Goal: Answer question/provide support: Share knowledge or assist other users

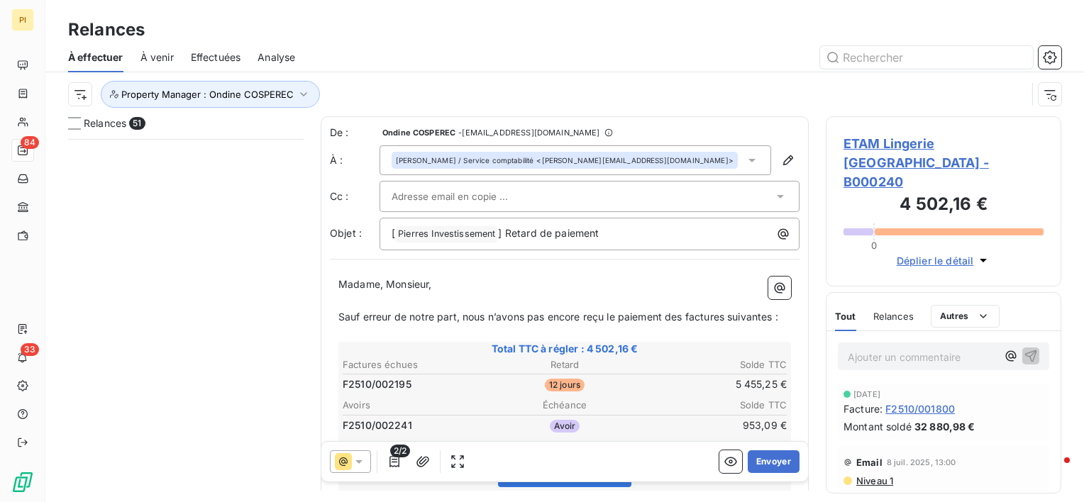
scroll to position [352, 224]
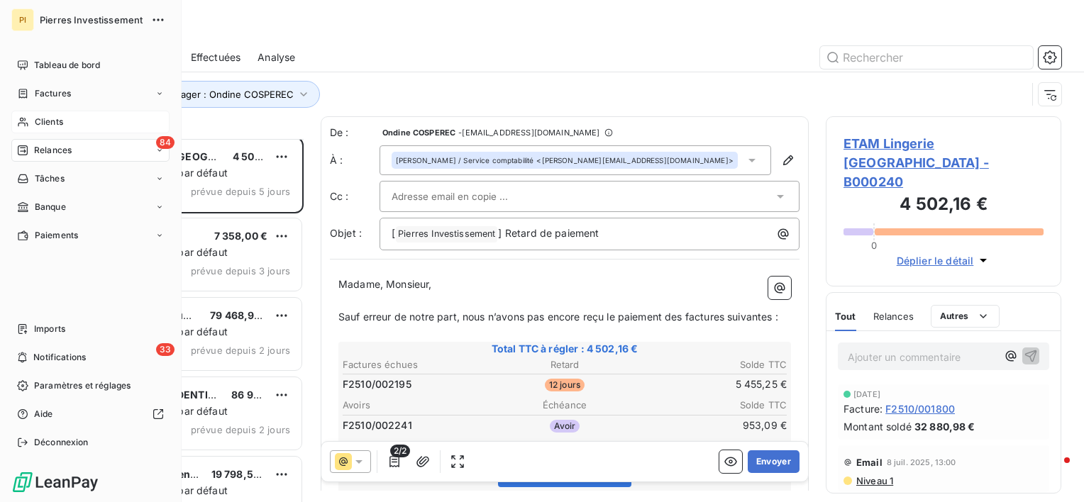
click at [55, 119] on span "Clients" at bounding box center [49, 122] width 28 height 13
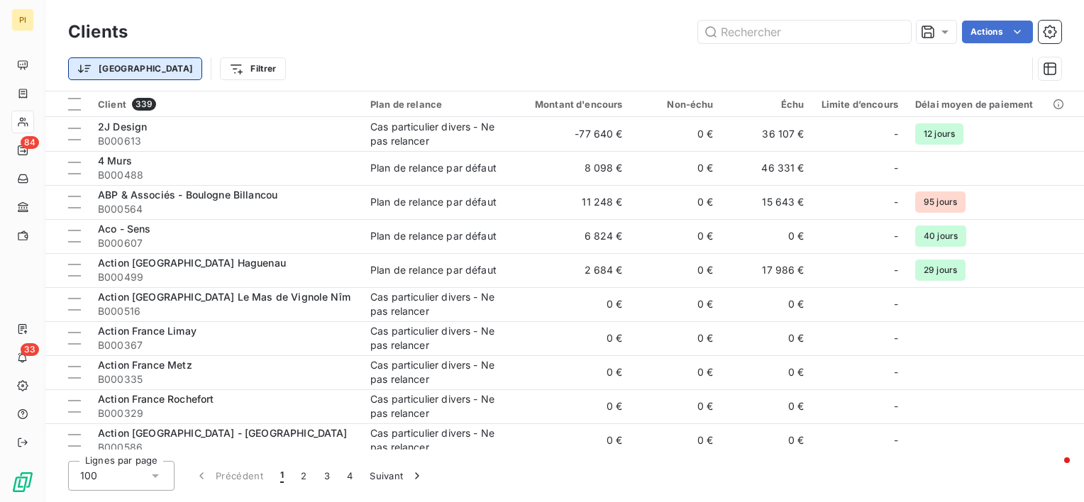
click at [116, 70] on html "PI 84 33 Clients Actions Trier Filtrer Client 339 Plan de relance Montant d'enc…" at bounding box center [542, 251] width 1084 height 502
click at [187, 75] on html "PI 84 33 Clients Actions Trier Filtrer Client 339 Plan de relance Montant d'enc…" at bounding box center [542, 251] width 1084 height 502
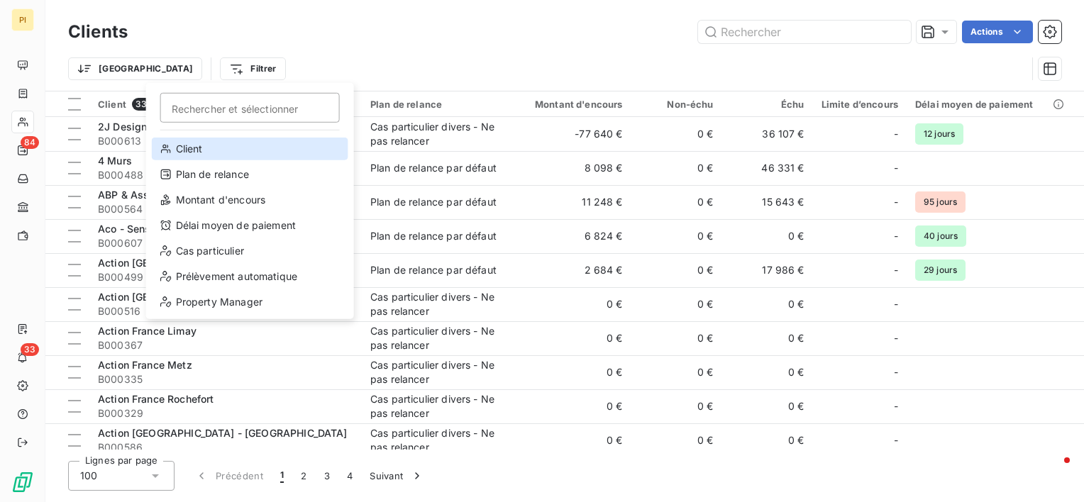
click at [210, 150] on div "Client" at bounding box center [250, 149] width 197 height 23
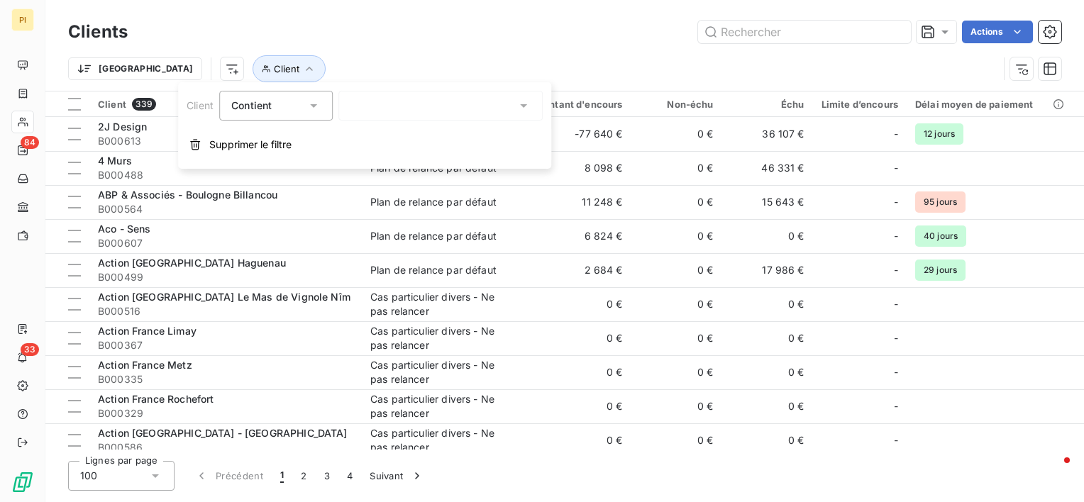
click at [385, 105] on div at bounding box center [440, 106] width 204 height 30
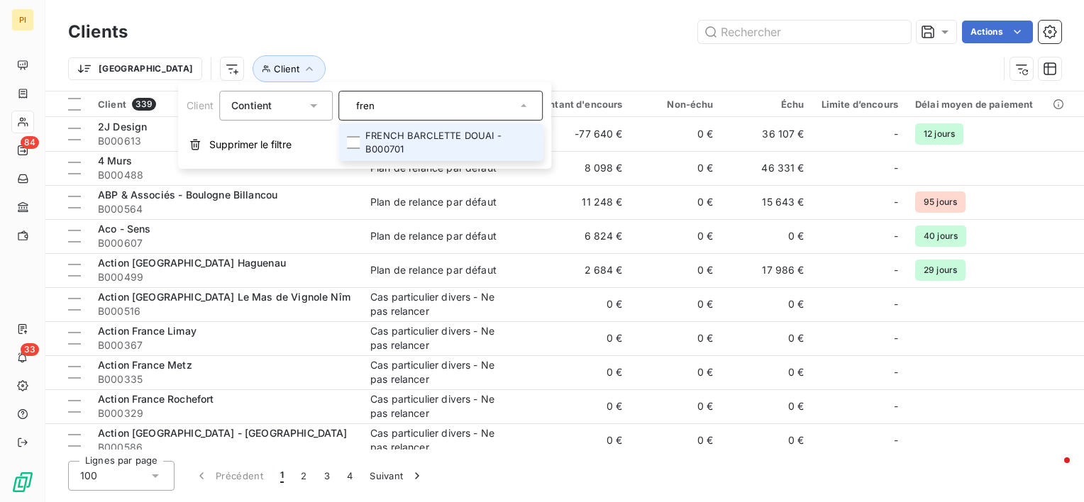
type input "fren"
click at [429, 133] on li "FRENCH BARCLETTE DOUAI - B000701" at bounding box center [440, 142] width 204 height 38
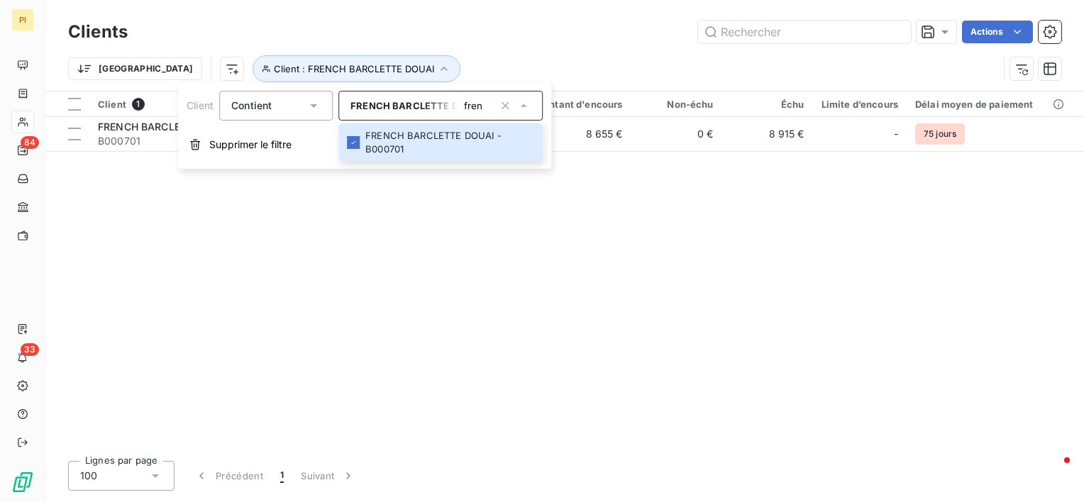
click at [683, 189] on div "Client 1 Plan de relance Montant d'encours Non-échu Échu Limite d’encours Délai…" at bounding box center [564, 271] width 1039 height 358
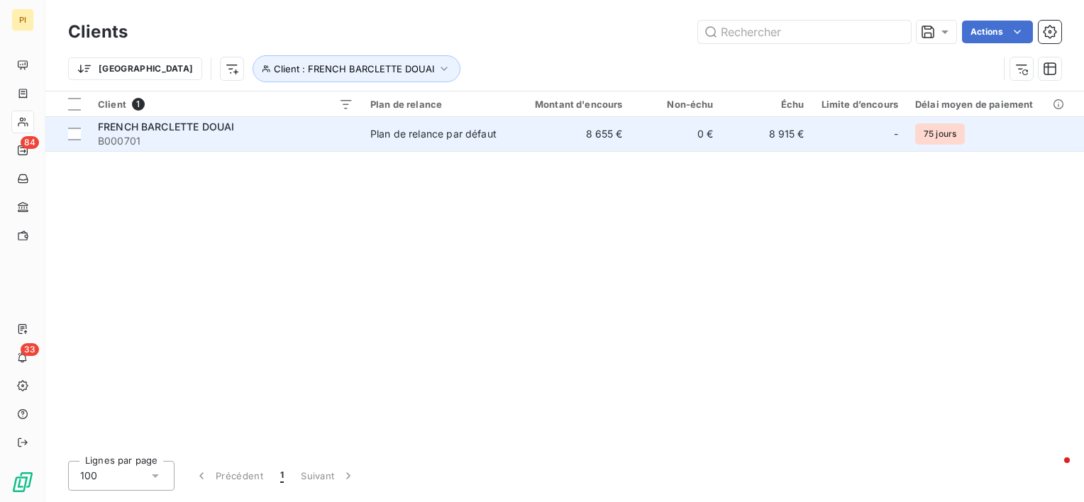
click at [635, 140] on td "0 €" at bounding box center [676, 134] width 91 height 34
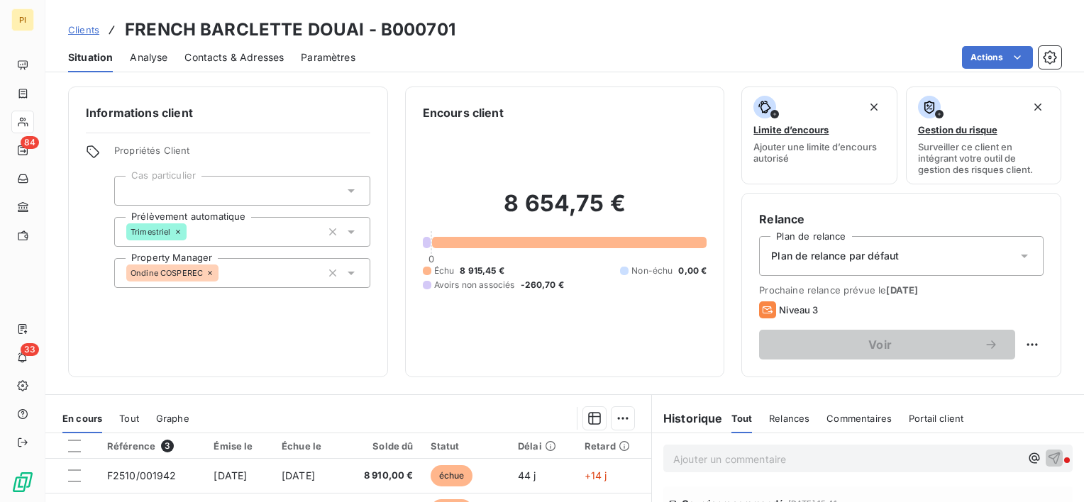
scroll to position [71, 0]
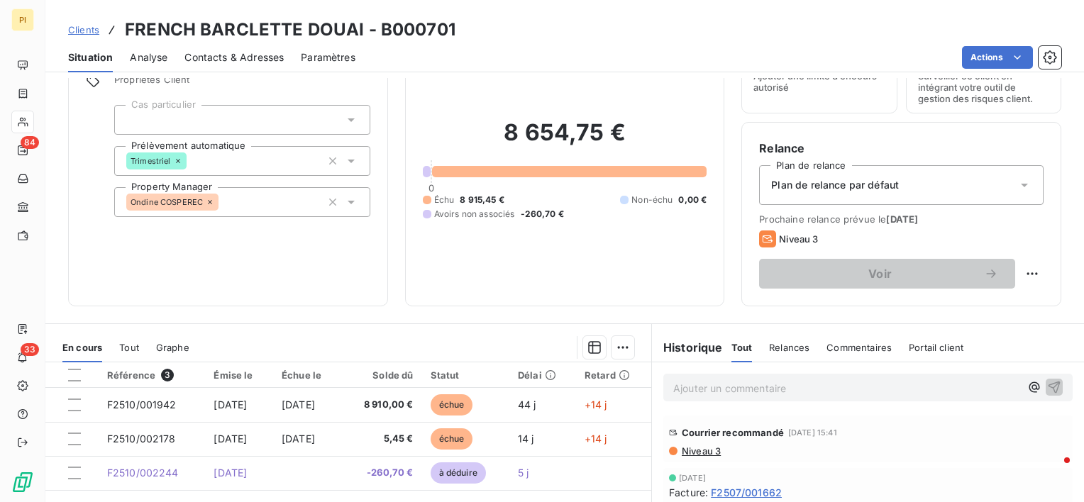
click at [956, 346] on div "Historique Tout Relances Commentaires Portail client Tout Relances Commentaires…" at bounding box center [868, 348] width 432 height 30
click at [939, 349] on span "Portail client" at bounding box center [936, 347] width 55 height 11
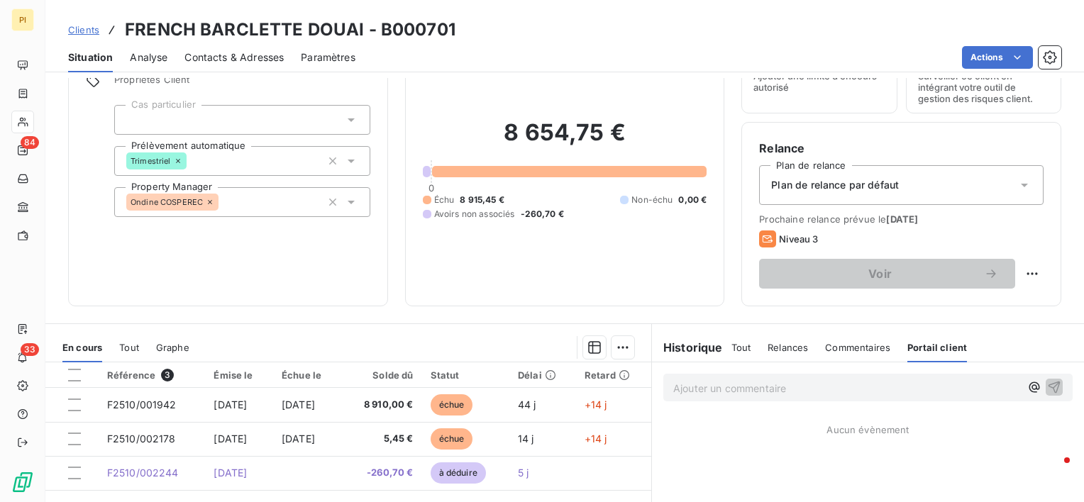
click at [863, 349] on span "Commentaires" at bounding box center [857, 347] width 65 height 11
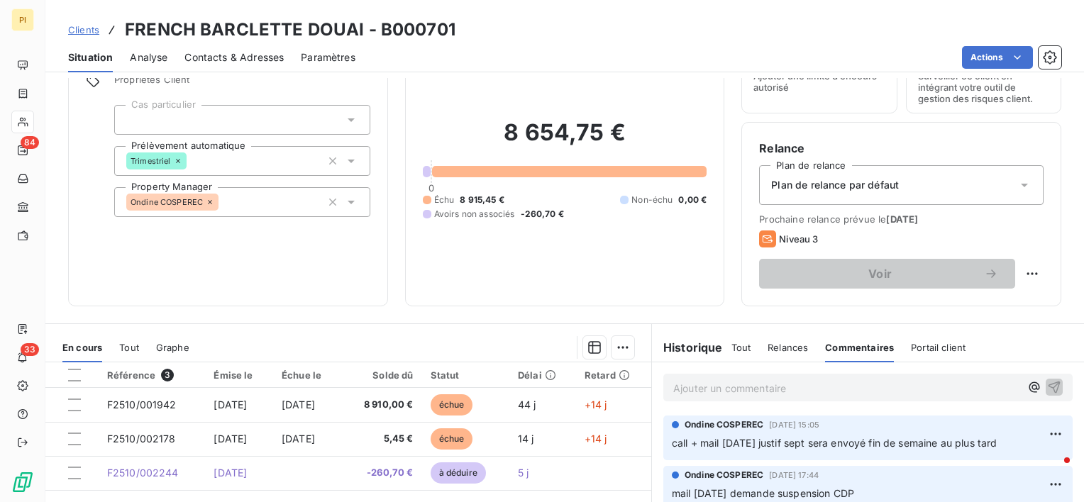
click at [775, 346] on span "Relances" at bounding box center [788, 347] width 40 height 11
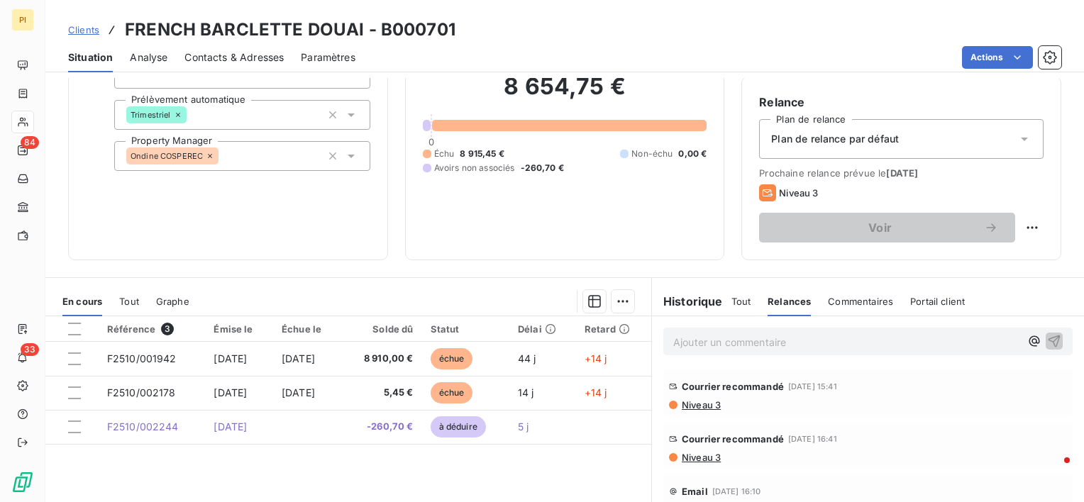
scroll to position [142, 0]
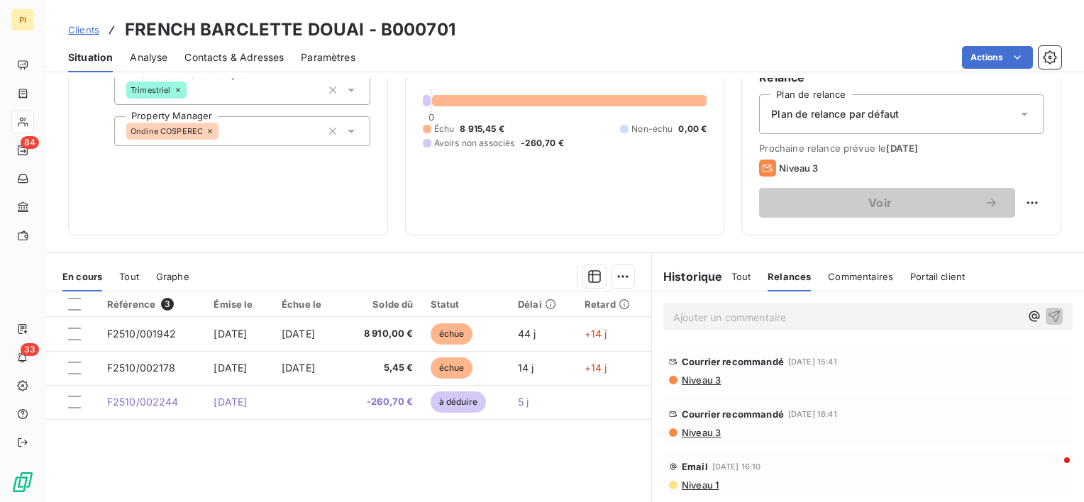
click at [697, 375] on span "Niveau 3" at bounding box center [700, 380] width 40 height 11
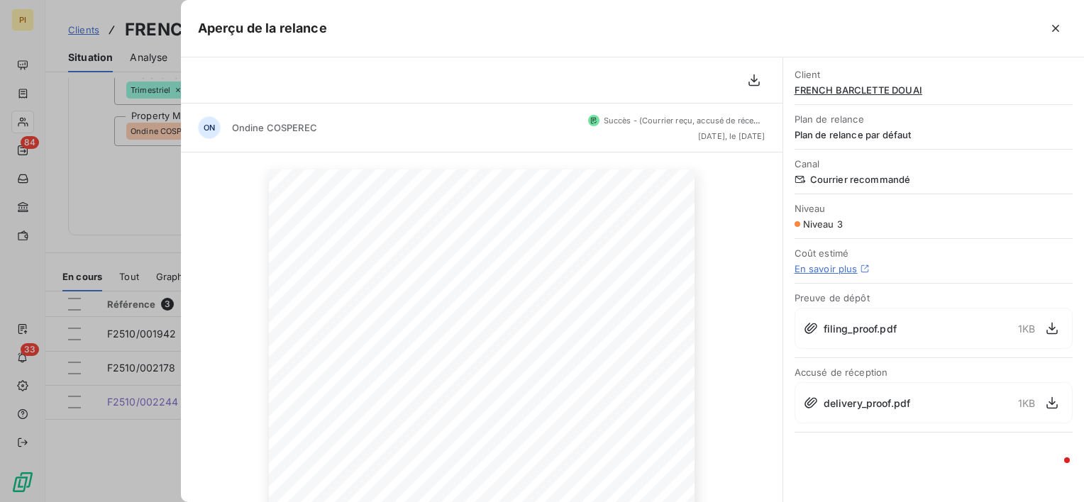
click at [829, 271] on link "En savoir plus" at bounding box center [826, 268] width 63 height 11
click at [1053, 331] on icon "button" at bounding box center [1052, 328] width 14 height 14
click at [1054, 402] on icon "button" at bounding box center [1052, 403] width 11 height 12
click at [1056, 30] on icon "button" at bounding box center [1056, 28] width 14 height 14
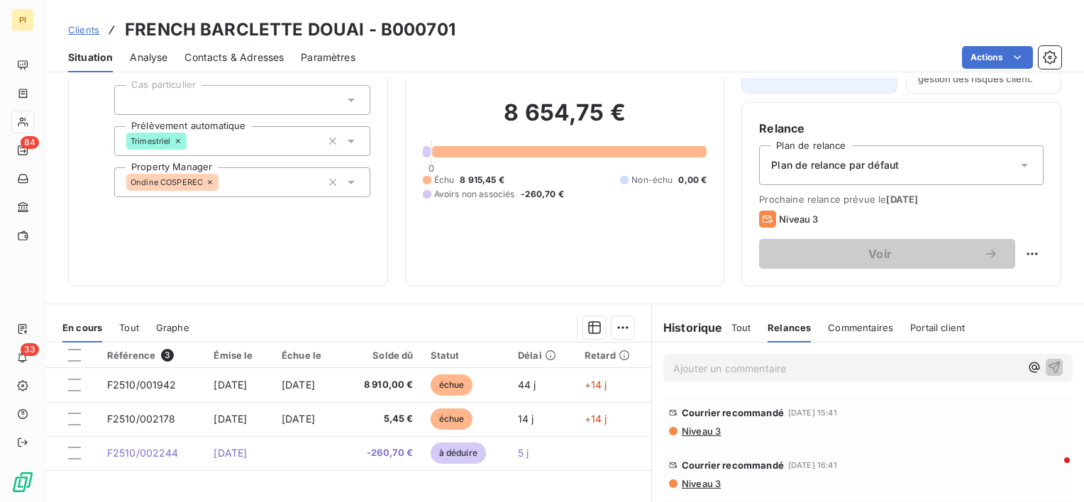
scroll to position [0, 0]
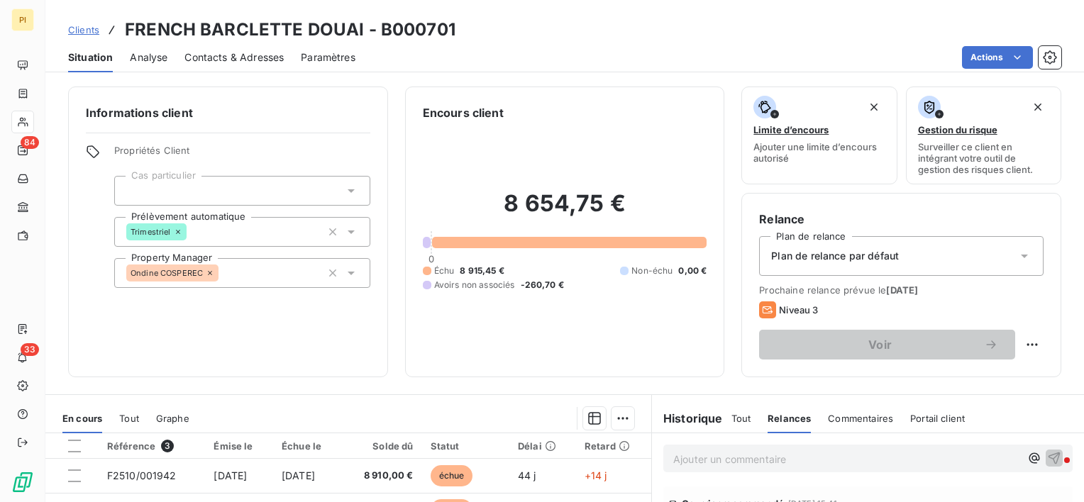
click at [159, 57] on span "Analyse" at bounding box center [149, 57] width 38 height 14
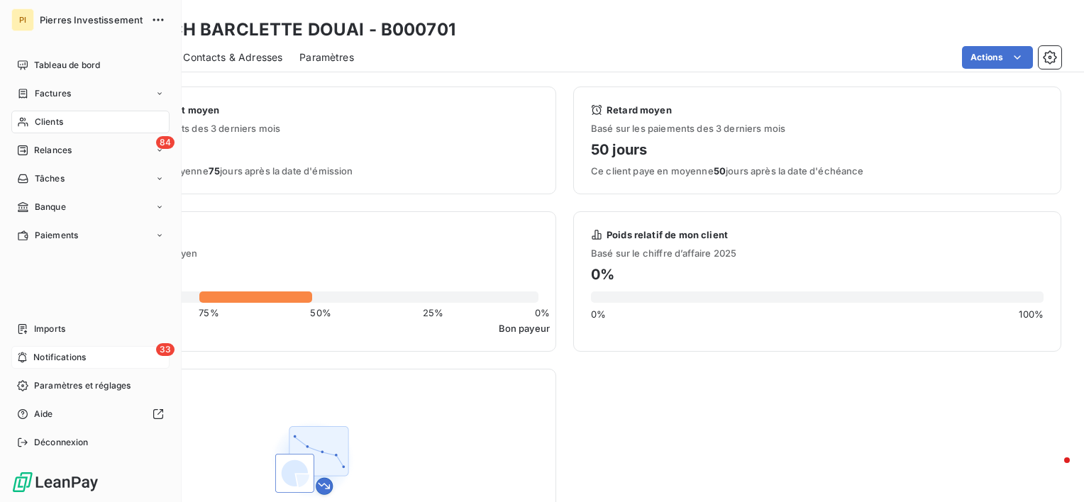
click at [45, 355] on span "Notifications" at bounding box center [59, 357] width 53 height 13
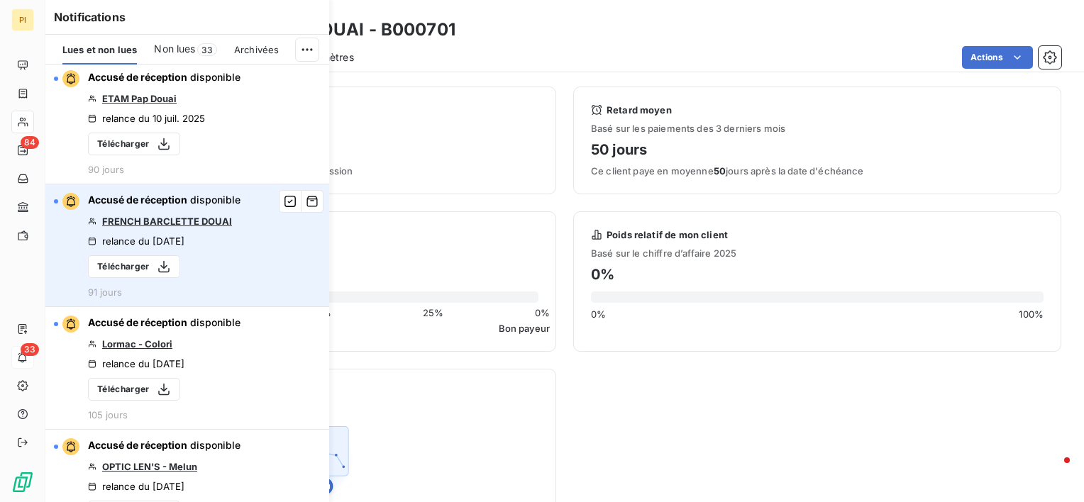
scroll to position [497, 0]
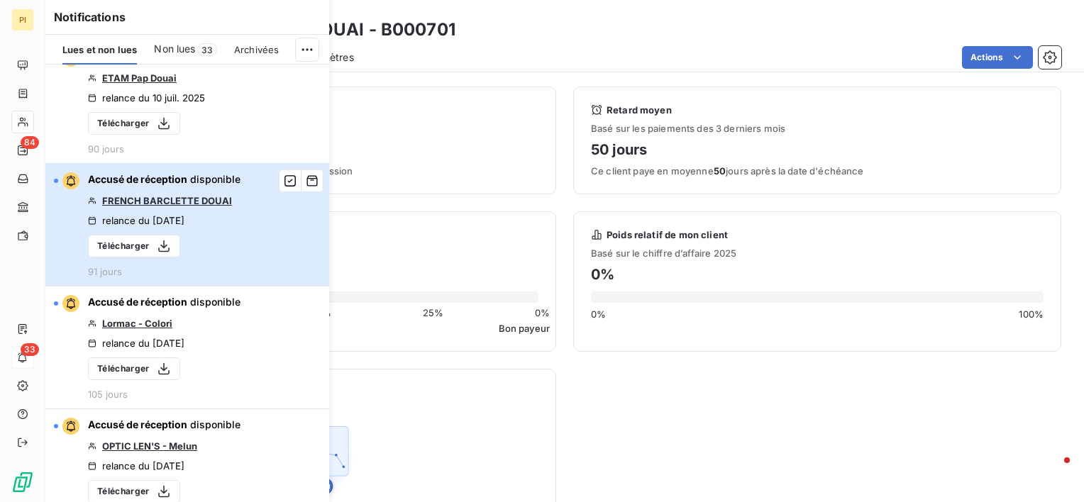
click at [168, 173] on span "Accusé de réception" at bounding box center [137, 179] width 99 height 12
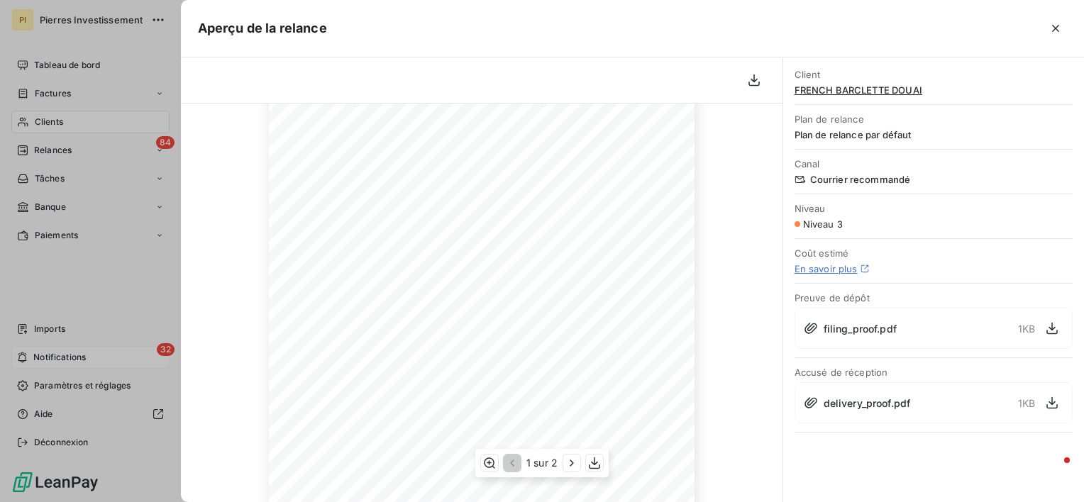
scroll to position [0, 0]
click at [1060, 26] on icon "button" at bounding box center [1056, 28] width 14 height 14
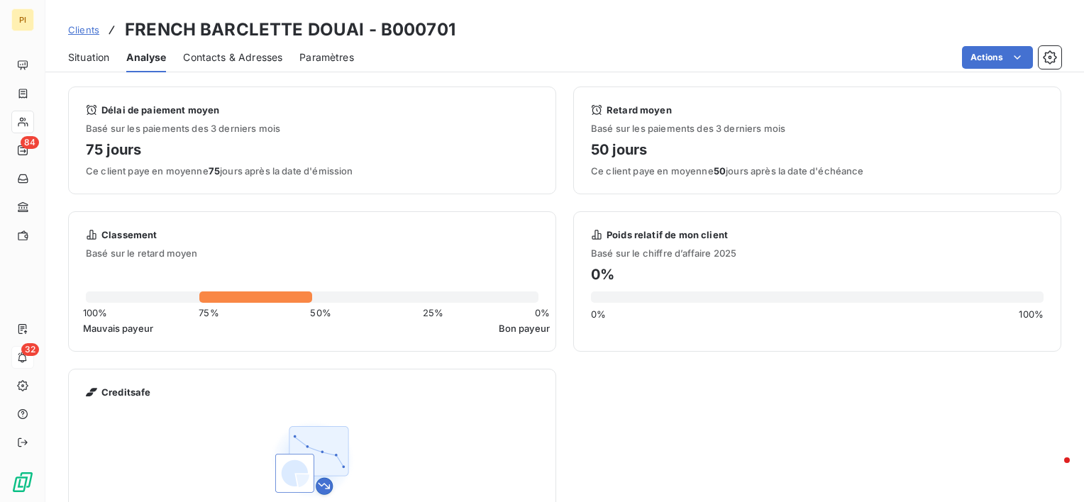
click at [92, 60] on span "Situation" at bounding box center [88, 57] width 41 height 14
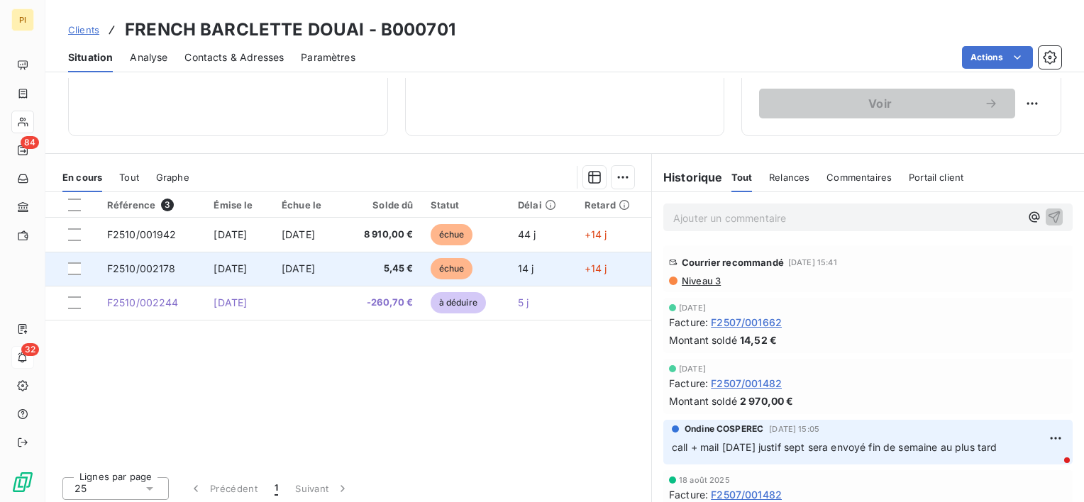
scroll to position [246, 0]
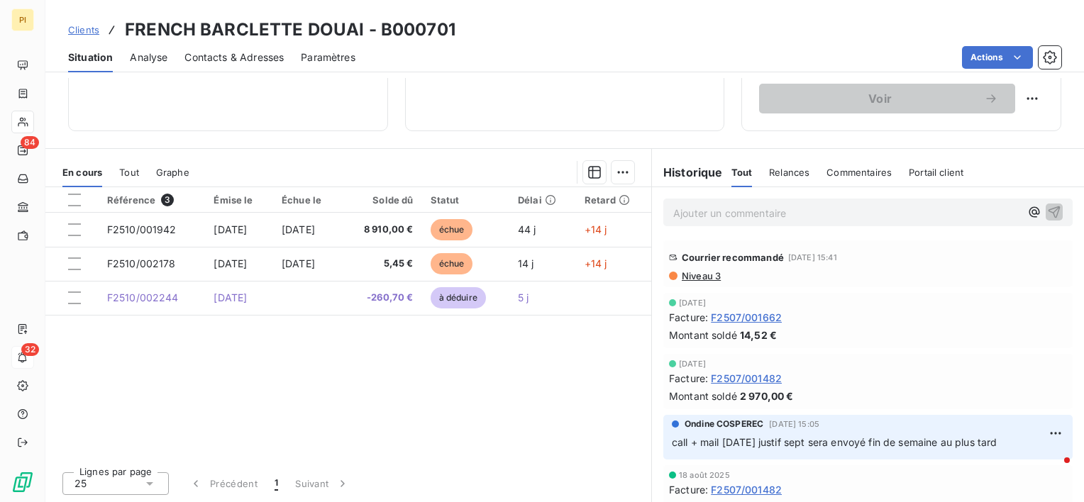
click at [694, 275] on span "Niveau 3" at bounding box center [700, 275] width 40 height 11
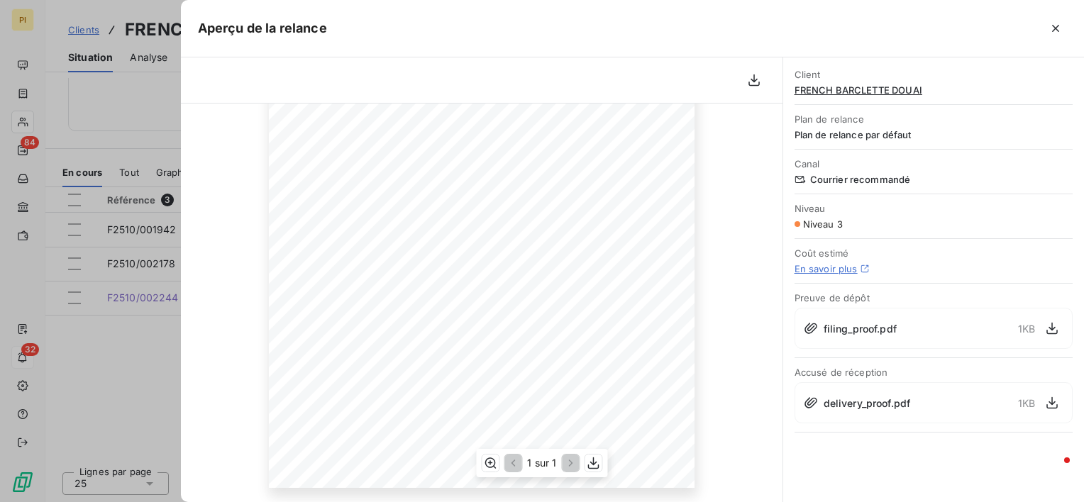
scroll to position [286, 0]
click at [1053, 31] on icon "button" at bounding box center [1055, 28] width 7 height 7
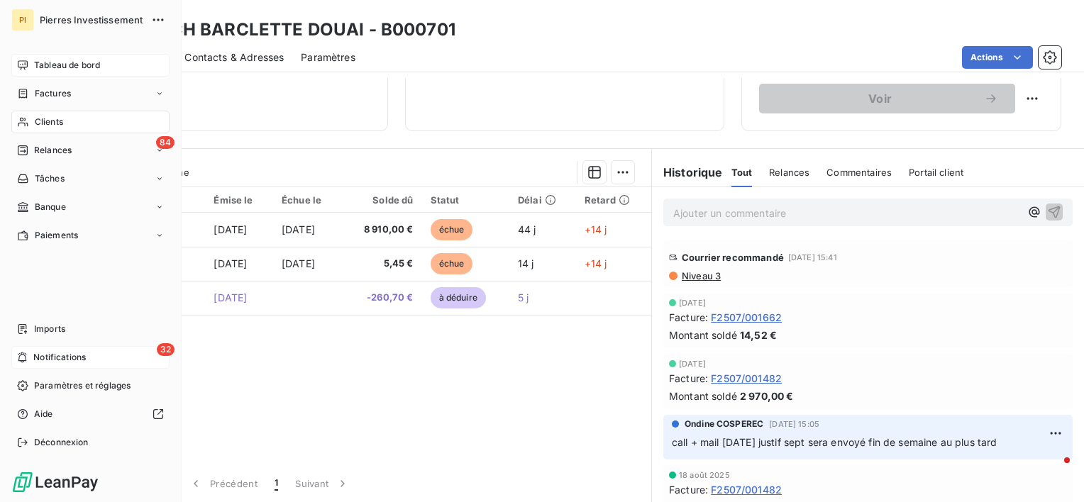
click at [79, 65] on span "Tableau de bord" at bounding box center [67, 65] width 66 height 13
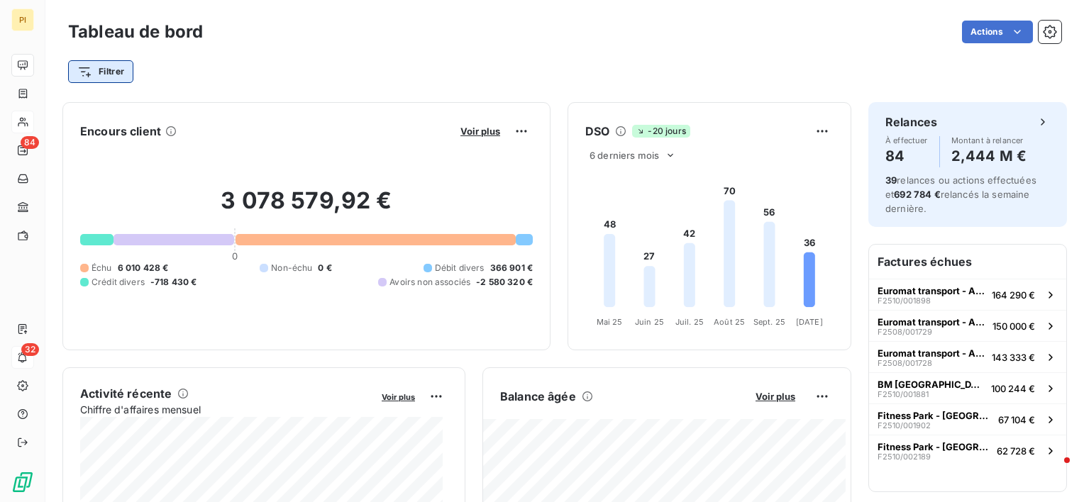
click at [102, 73] on html "PI 84 32 Tableau de bord Actions Filtrer Encours client Voir plus 3 078 579,92 …" at bounding box center [542, 251] width 1084 height 502
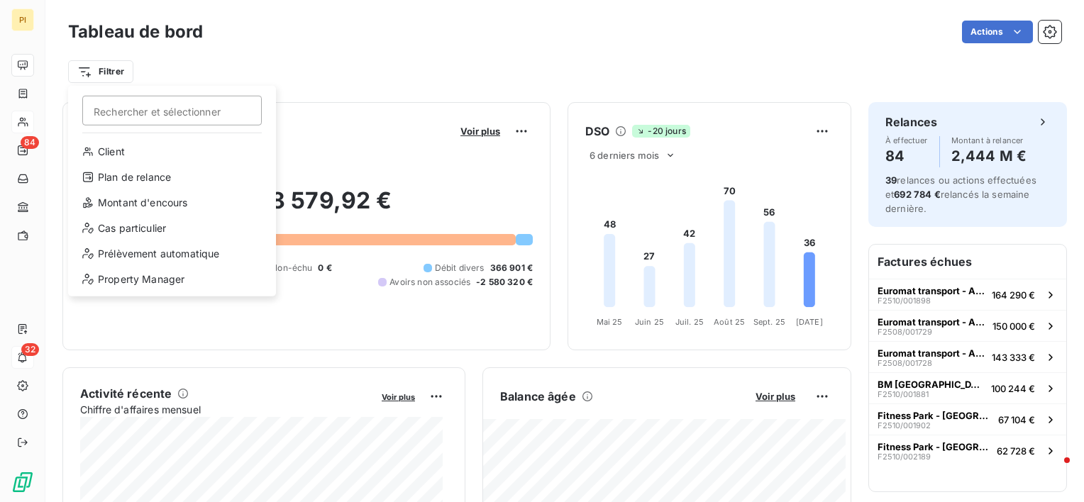
click at [324, 341] on html "PI 84 32 Tableau de bord Actions Filtrer Rechercher et sélectionner Client Plan…" at bounding box center [542, 251] width 1084 height 502
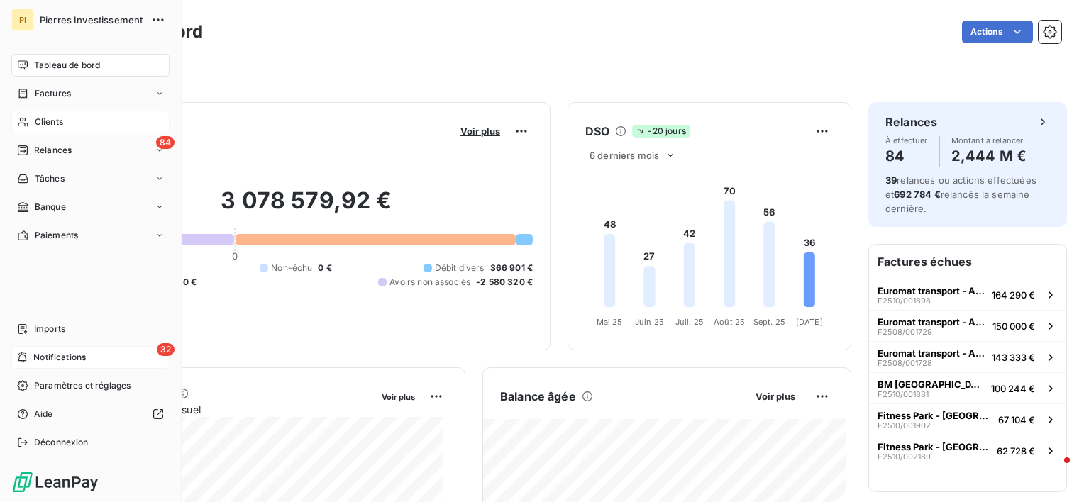
click at [79, 20] on span "Pierres Investissement" at bounding box center [91, 19] width 103 height 11
click at [61, 101] on div "Factures" at bounding box center [90, 93] width 158 height 23
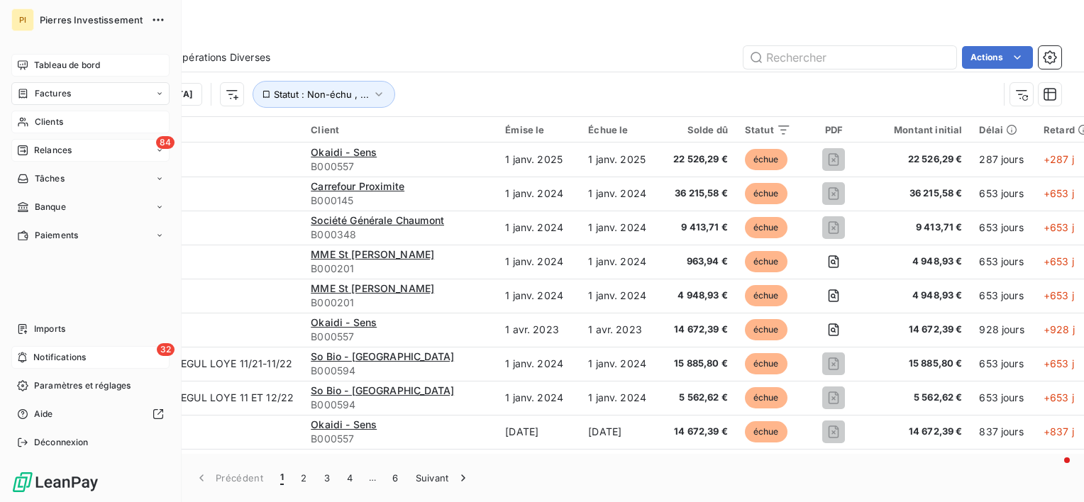
click at [57, 153] on span "Relances" at bounding box center [53, 150] width 38 height 13
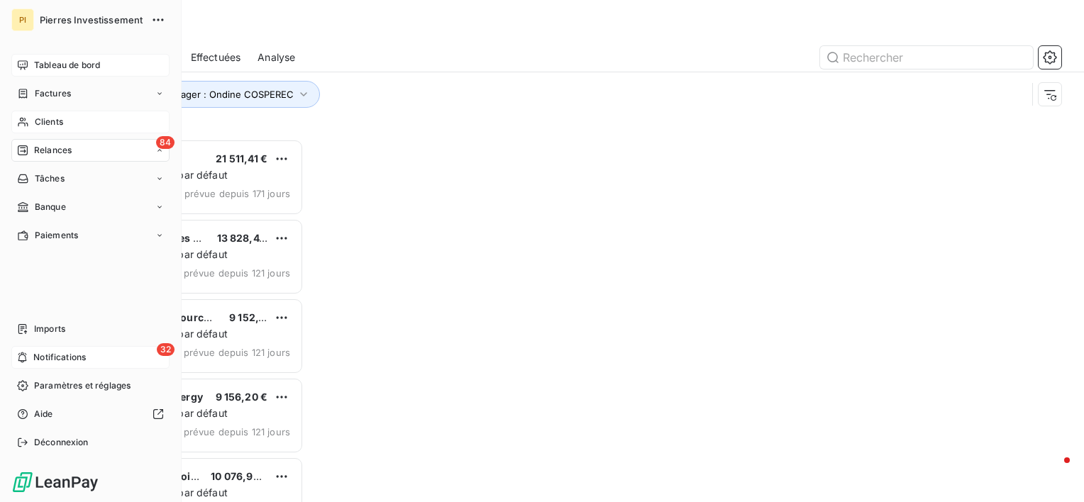
scroll to position [352, 224]
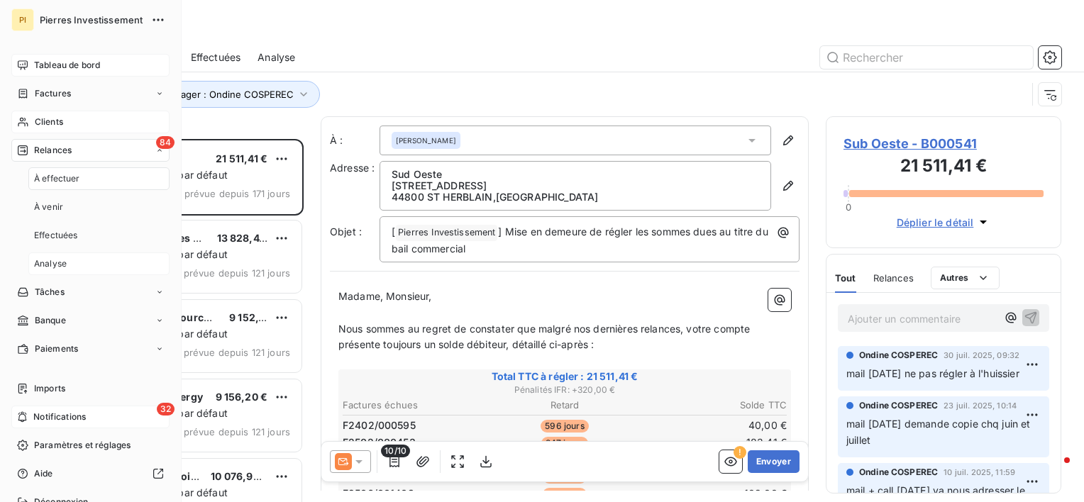
click at [65, 267] on span "Analyse" at bounding box center [50, 264] width 33 height 13
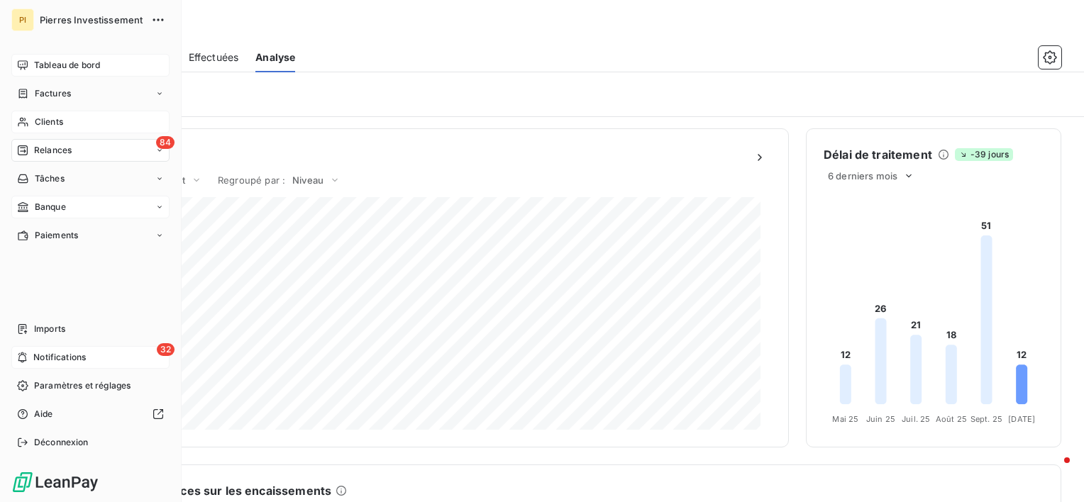
click at [45, 207] on span "Banque" at bounding box center [50, 207] width 31 height 13
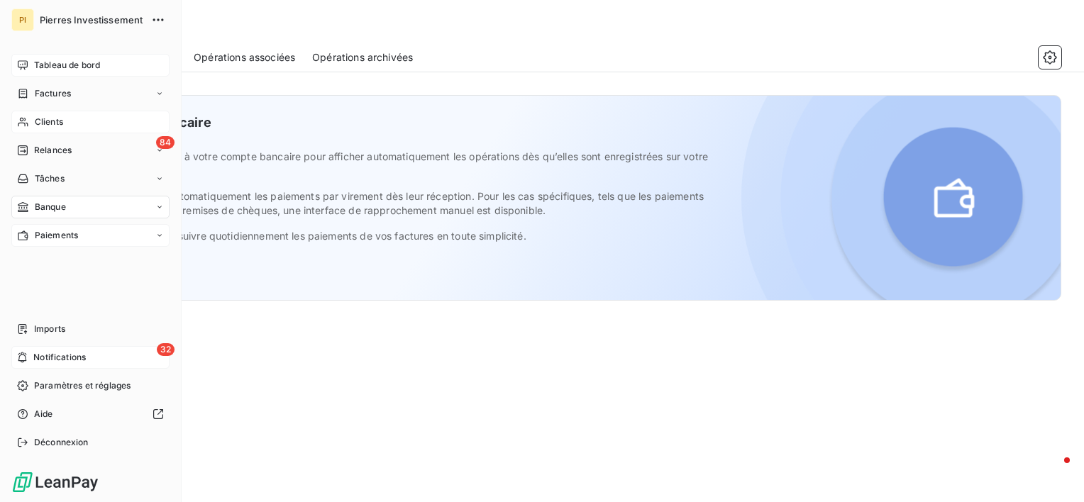
click at [60, 238] on span "Paiements" at bounding box center [56, 235] width 43 height 13
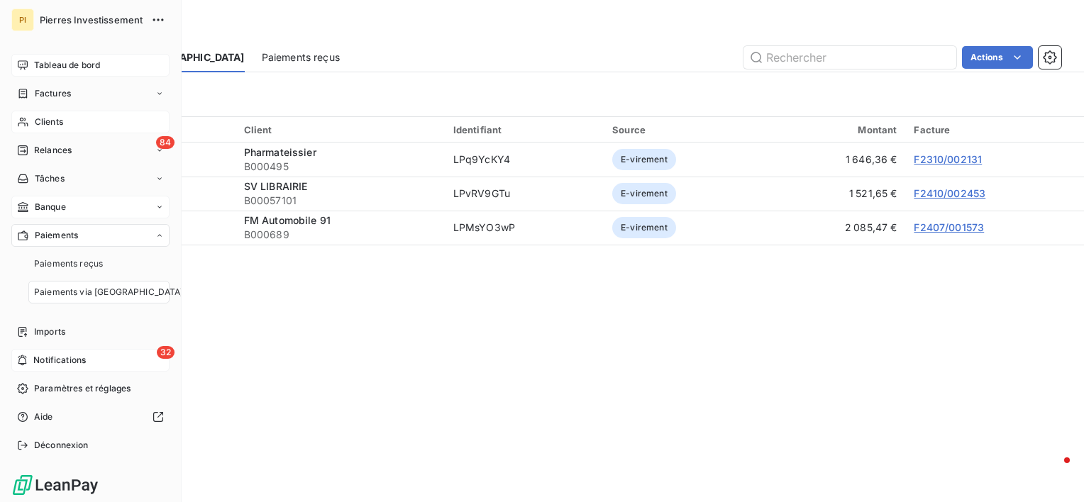
click at [87, 295] on span "Paiements via [GEOGRAPHIC_DATA]" at bounding box center [109, 292] width 150 height 13
click at [57, 123] on span "Clients" at bounding box center [49, 122] width 28 height 13
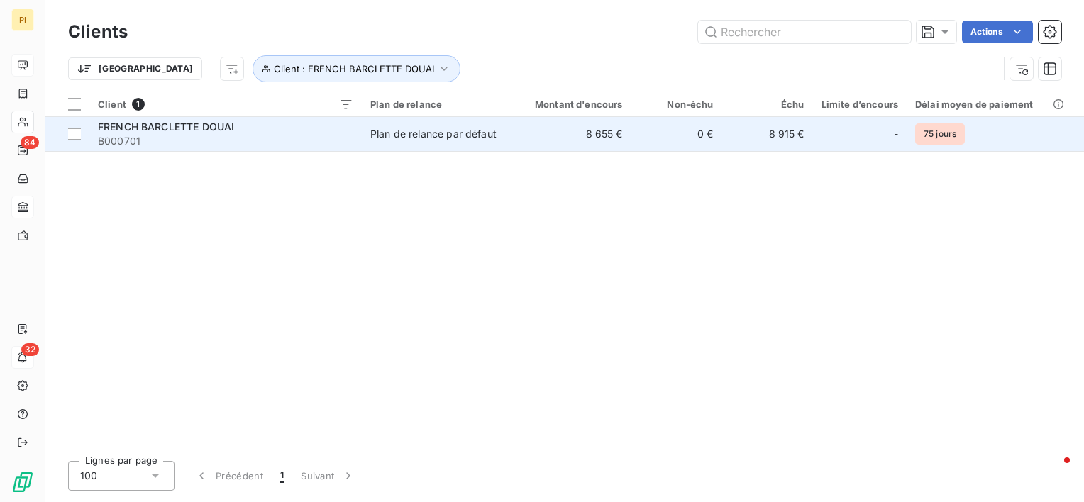
click at [270, 140] on span "B000701" at bounding box center [225, 141] width 255 height 14
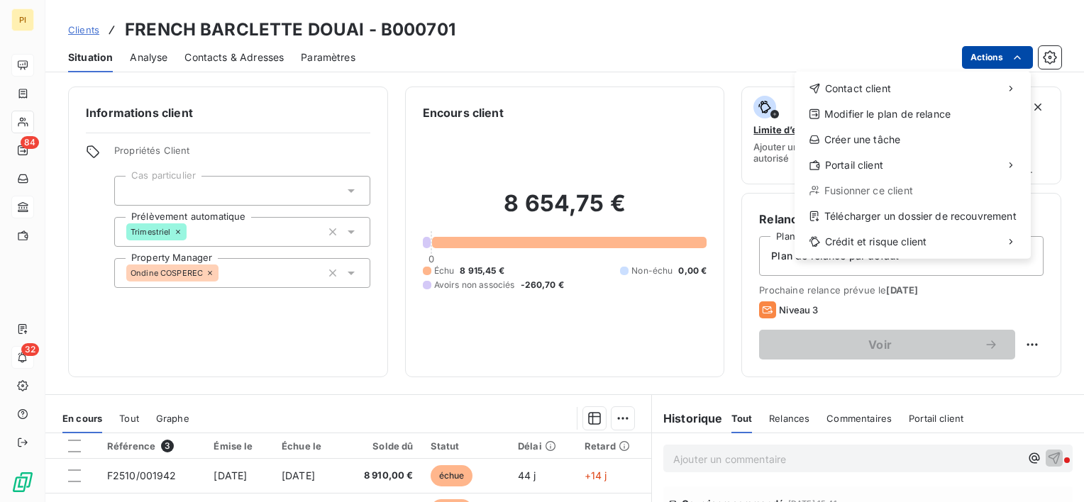
click at [990, 56] on html "PI 84 32 Clients FRENCH BARCLETTE DOUAI - B000701 Situation Analyse Contacts & …" at bounding box center [542, 251] width 1084 height 502
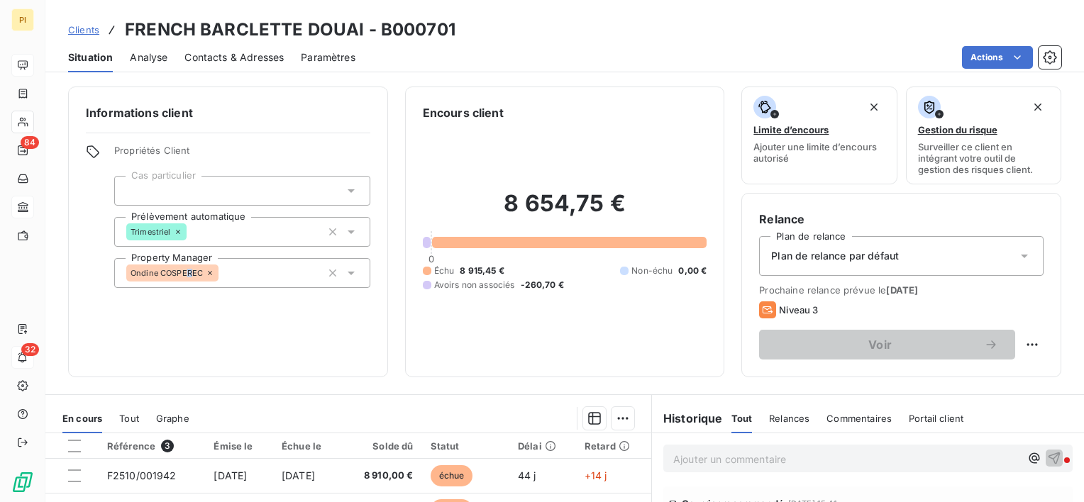
click at [190, 373] on html "PI 84 32 Clients FRENCH BARCLETTE DOUAI - B000701 Situation Analyse Contacts & …" at bounding box center [542, 251] width 1084 height 502
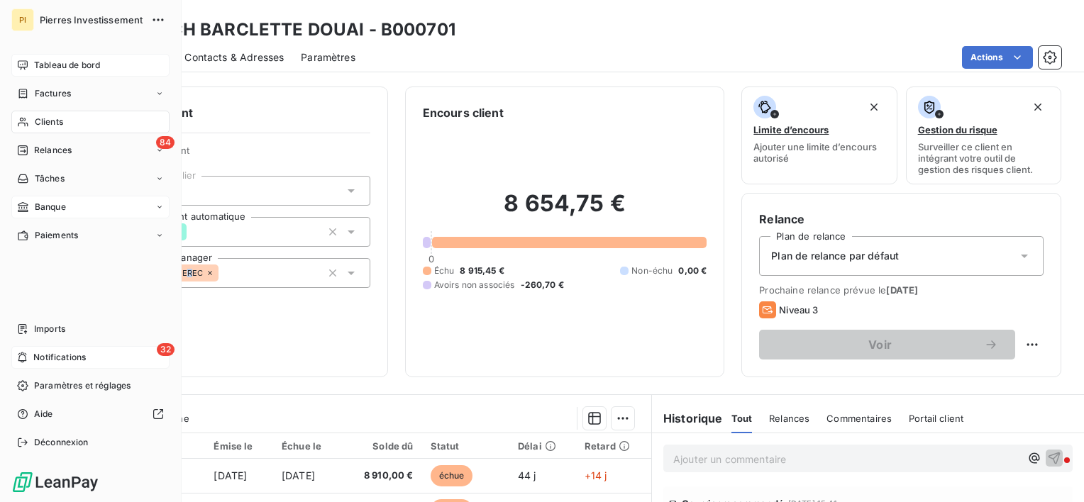
click at [94, 65] on span "Tableau de bord" at bounding box center [67, 65] width 66 height 13
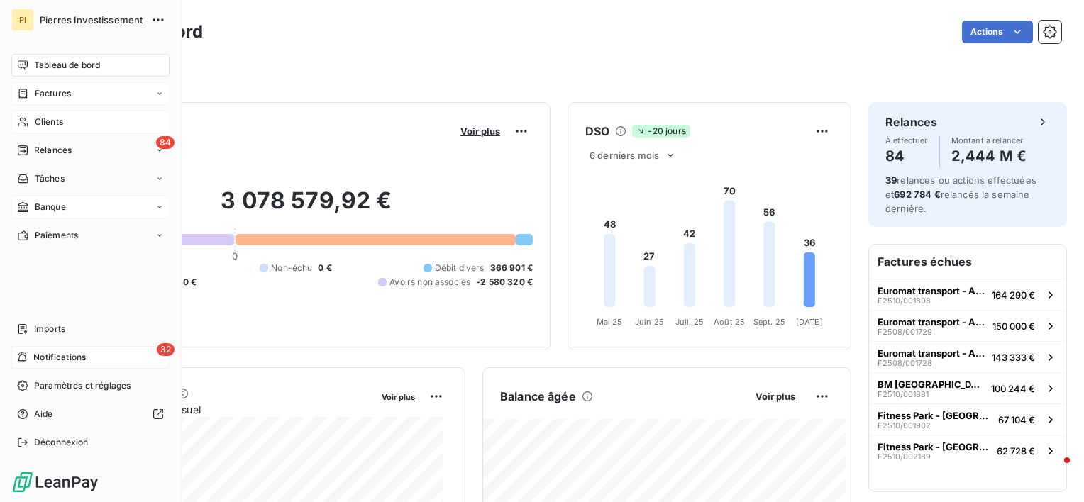
click at [58, 92] on span "Factures" at bounding box center [53, 93] width 36 height 13
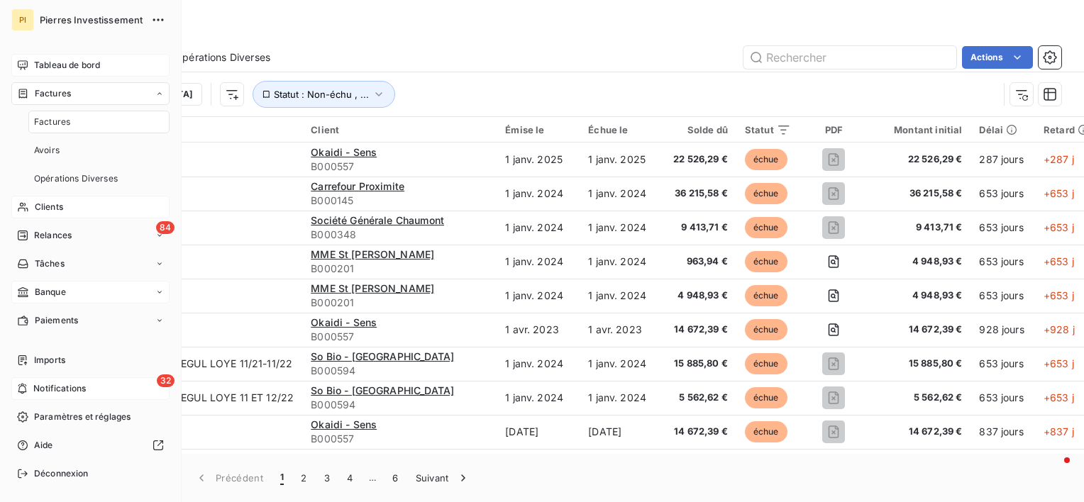
click at [49, 209] on span "Clients" at bounding box center [49, 207] width 28 height 13
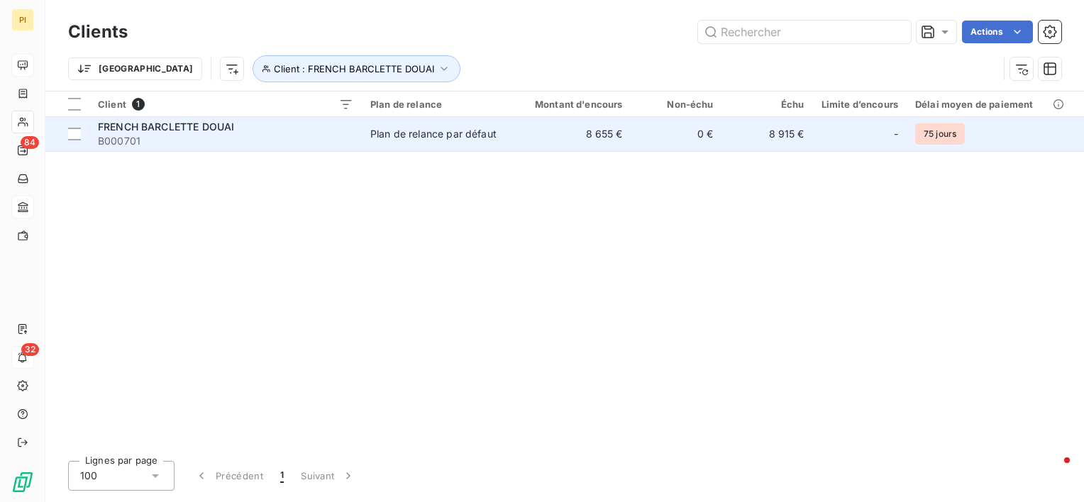
drag, startPoint x: 261, startPoint y: 139, endPoint x: 271, endPoint y: 136, distance: 10.3
click at [261, 139] on span "B000701" at bounding box center [225, 141] width 255 height 14
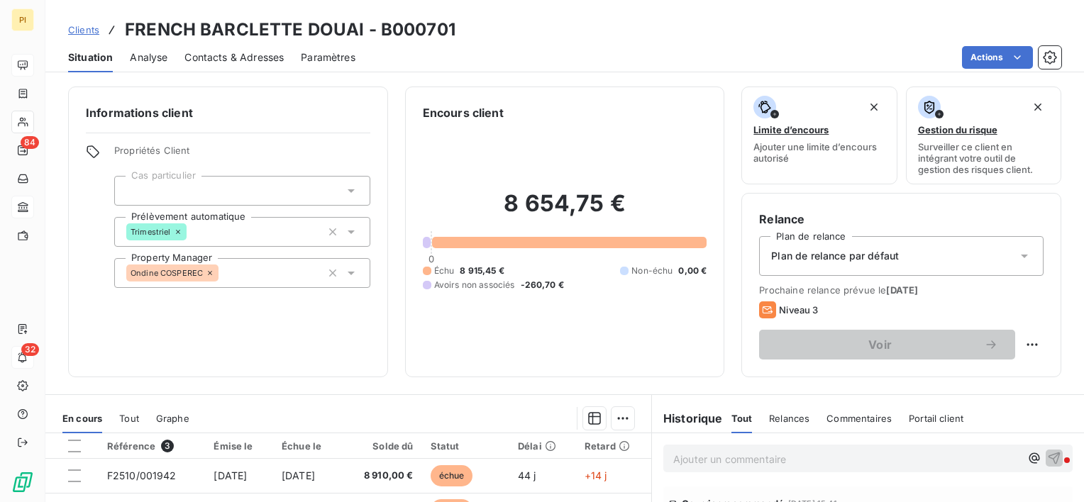
click at [145, 56] on span "Analyse" at bounding box center [149, 57] width 38 height 14
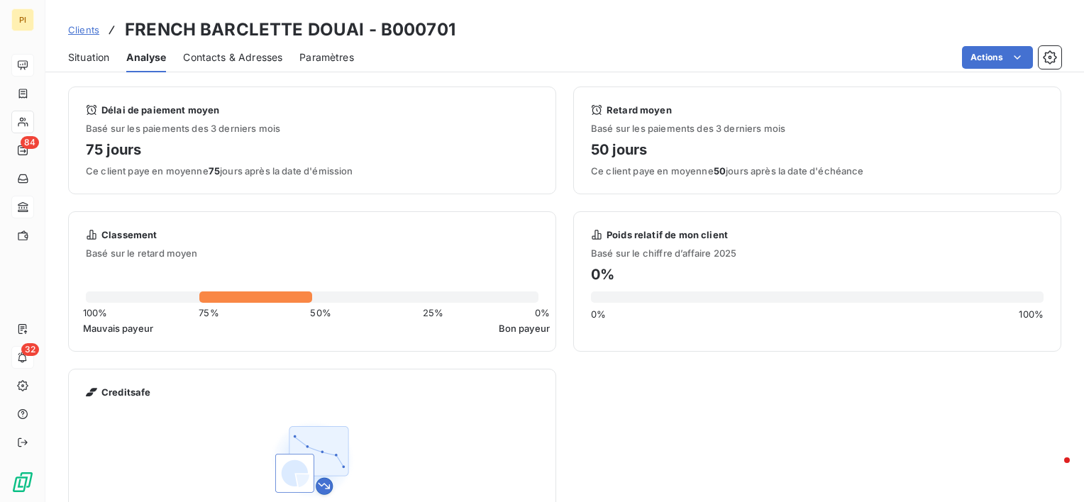
click at [228, 55] on span "Contacts & Adresses" at bounding box center [232, 57] width 99 height 14
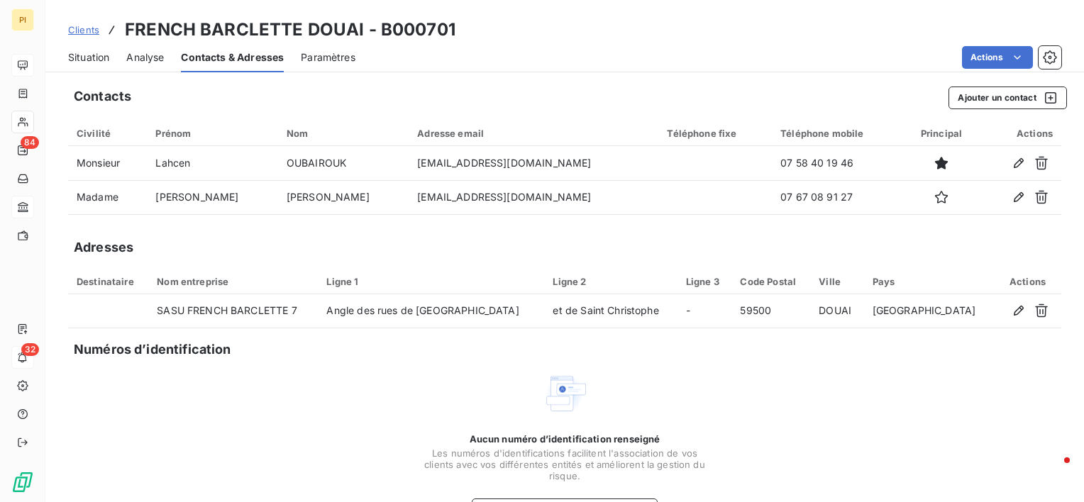
click at [332, 55] on span "Paramètres" at bounding box center [328, 57] width 55 height 14
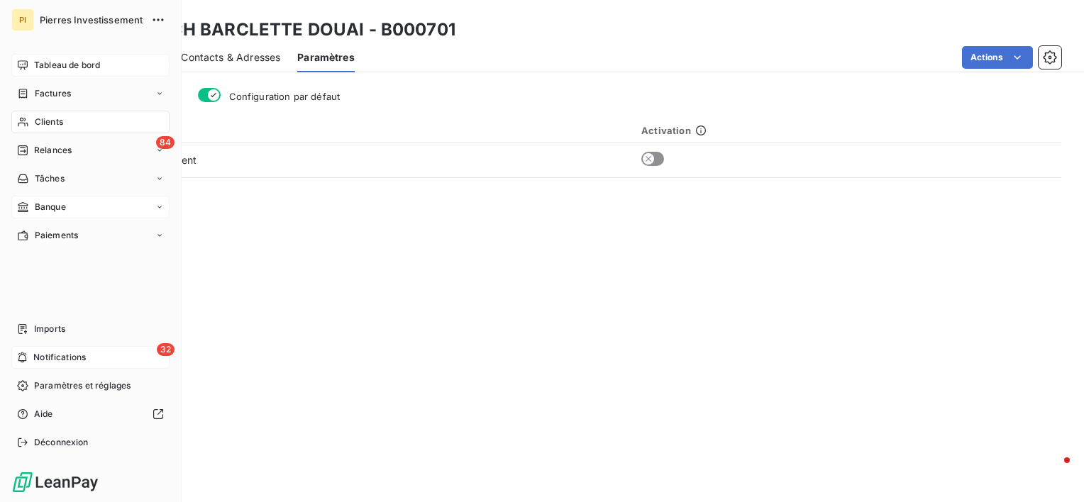
click at [59, 121] on span "Clients" at bounding box center [49, 122] width 28 height 13
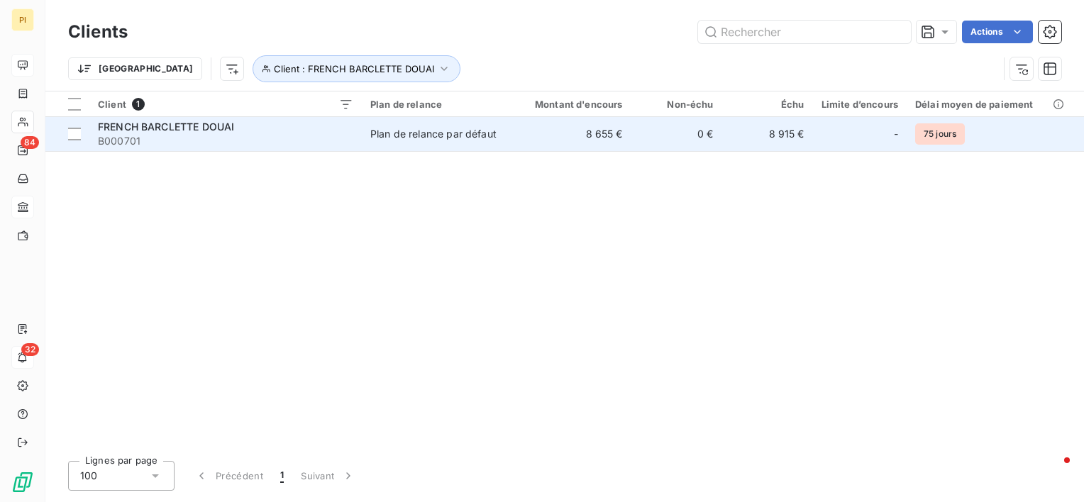
click at [128, 143] on span "B000701" at bounding box center [225, 141] width 255 height 14
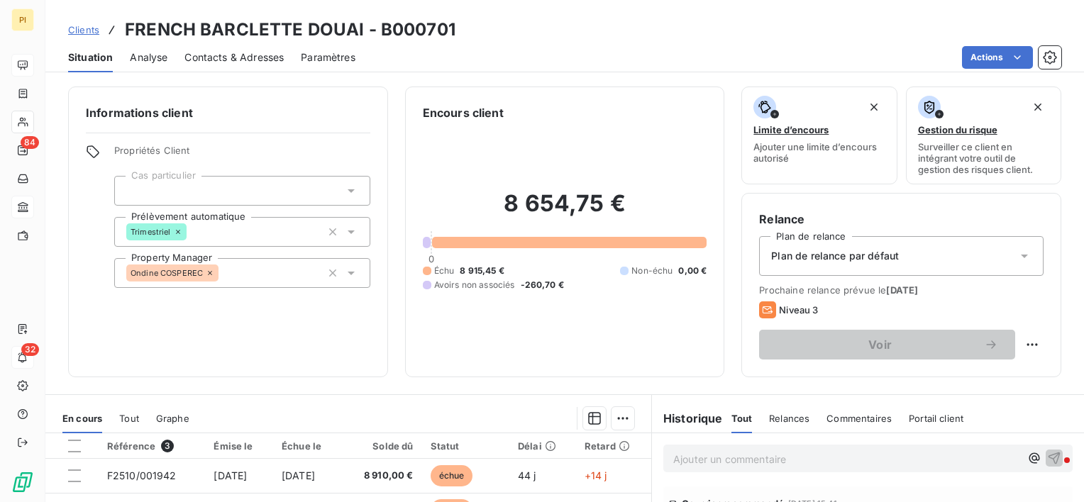
drag, startPoint x: 224, startPoint y: 360, endPoint x: 218, endPoint y: 365, distance: 7.7
click at [223, 361] on div "Informations client Propriétés Client Cas particulier Prélèvement automatique T…" at bounding box center [228, 232] width 320 height 291
click at [691, 420] on h6 "Historique" at bounding box center [687, 418] width 71 height 17
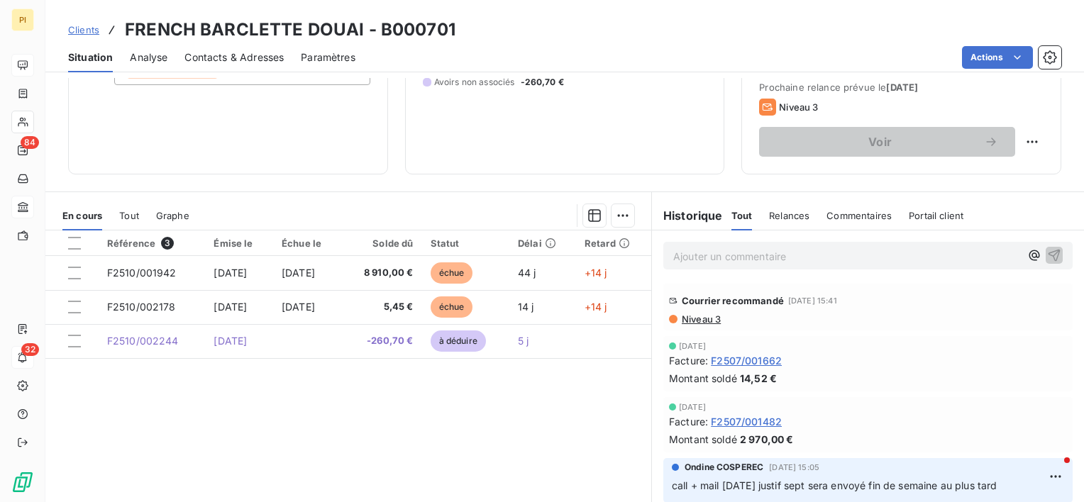
scroll to position [213, 0]
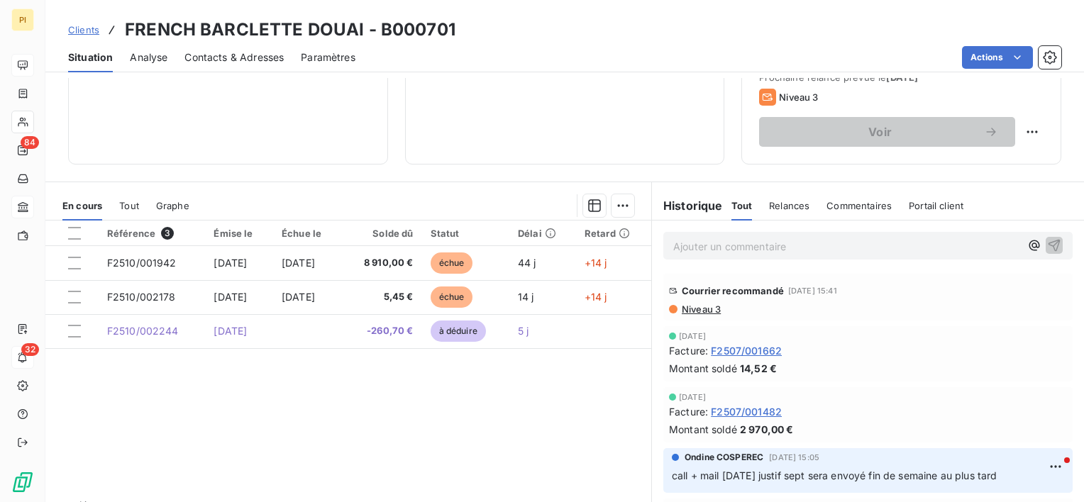
click at [696, 307] on span "Niveau 3" at bounding box center [700, 309] width 40 height 11
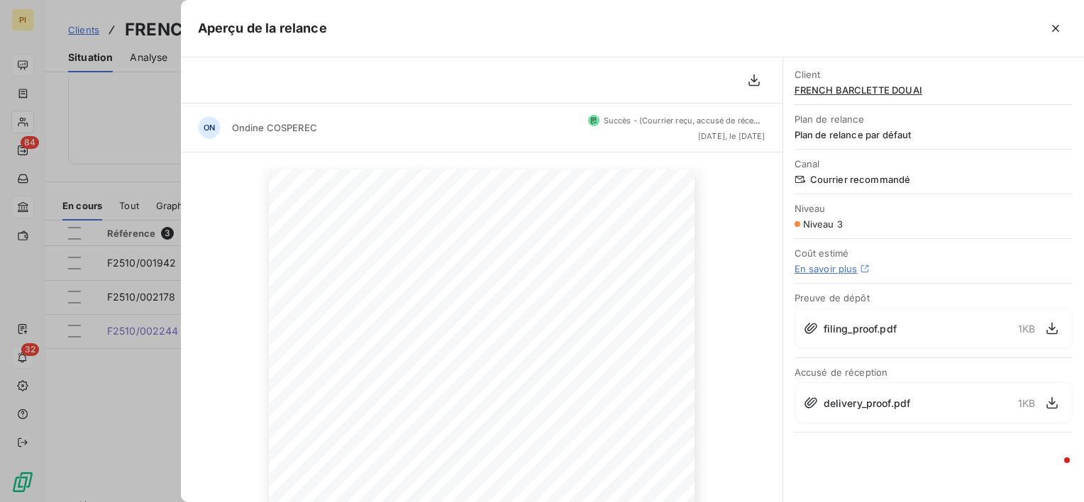
click at [631, 88] on div at bounding box center [482, 80] width 602 height 46
click at [1053, 33] on icon "button" at bounding box center [1056, 28] width 14 height 14
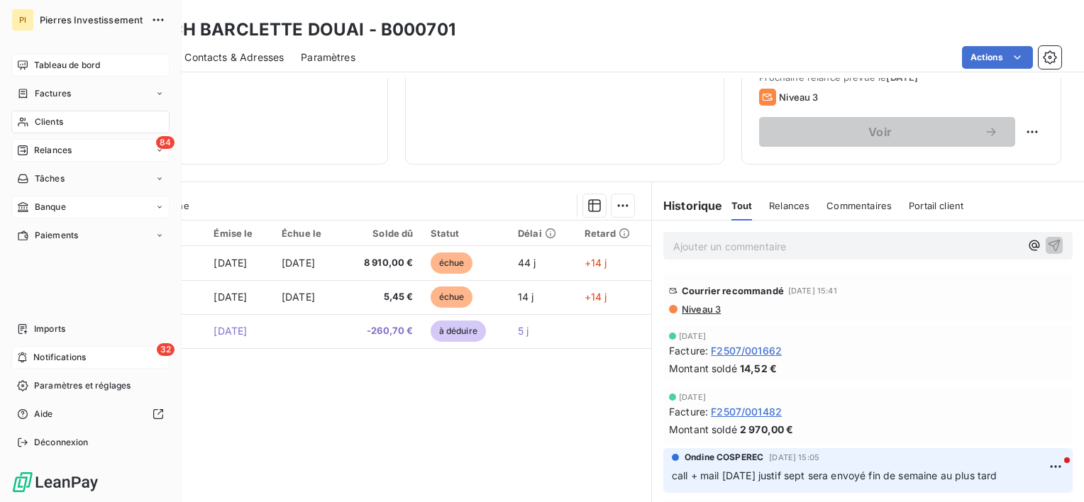
click at [48, 151] on span "Relances" at bounding box center [53, 150] width 38 height 13
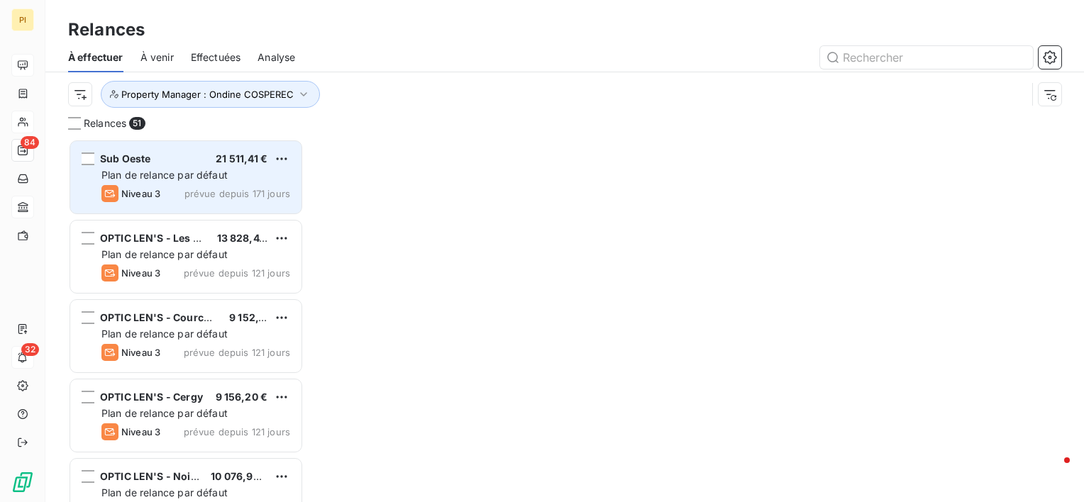
scroll to position [352, 224]
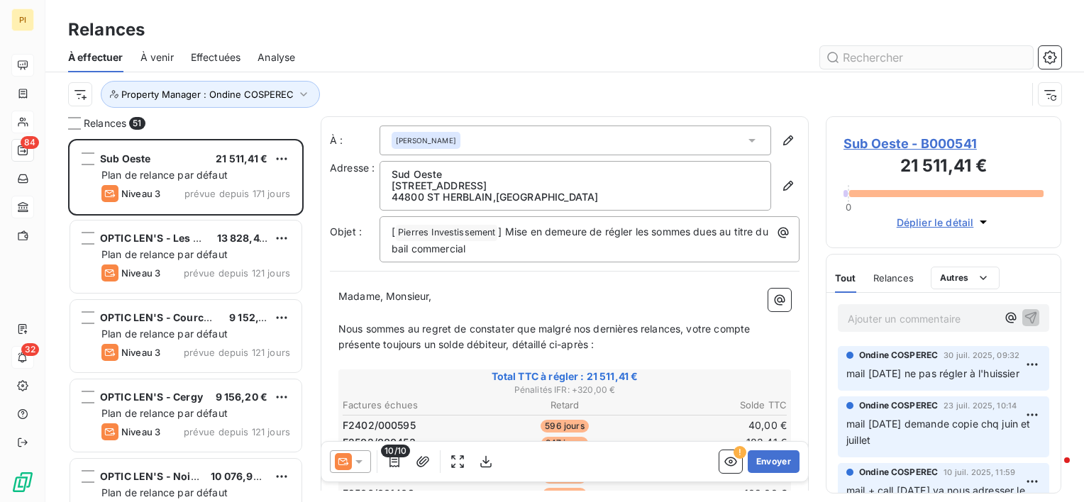
click at [866, 60] on input "text" at bounding box center [926, 57] width 213 height 23
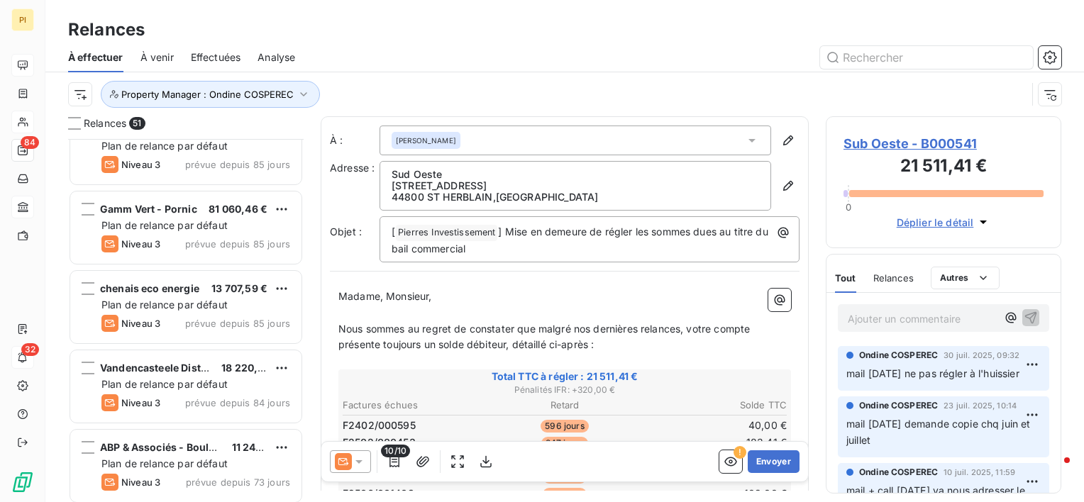
scroll to position [2200, 0]
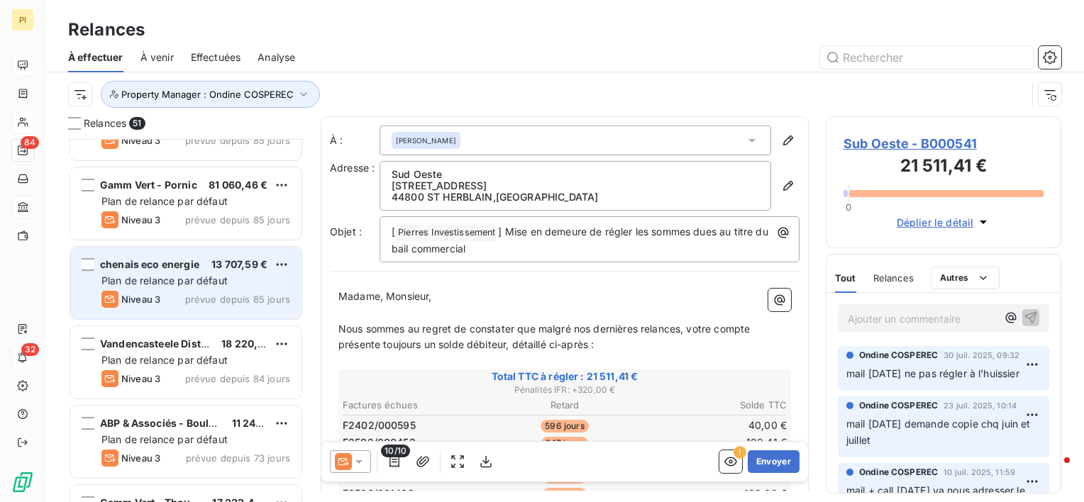
drag, startPoint x: 194, startPoint y: 286, endPoint x: 275, endPoint y: 276, distance: 82.2
click at [194, 287] on div "Plan de relance par défaut" at bounding box center [195, 281] width 189 height 14
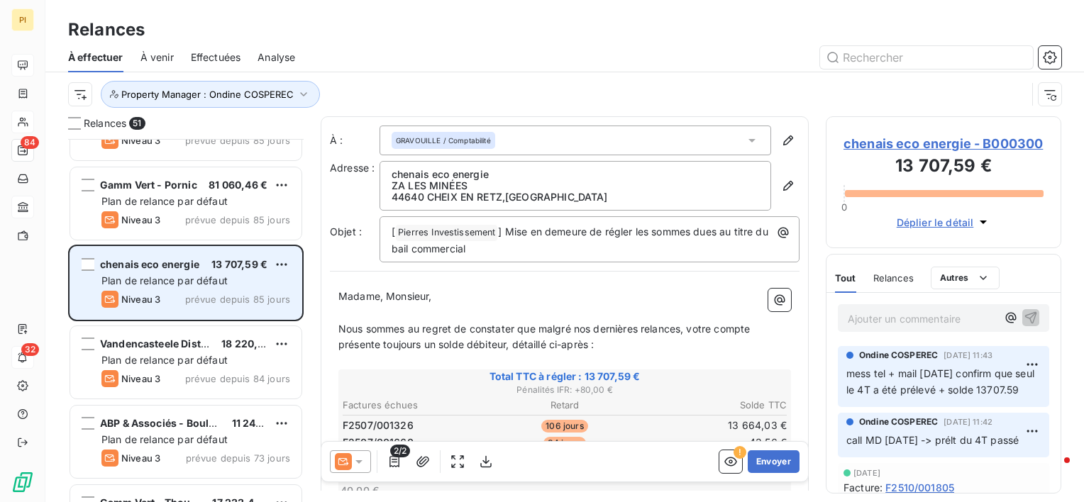
click at [224, 287] on div "chenais eco energie 13 707,59 € Plan de relance par défaut Niveau 3 prévue depu…" at bounding box center [185, 283] width 231 height 72
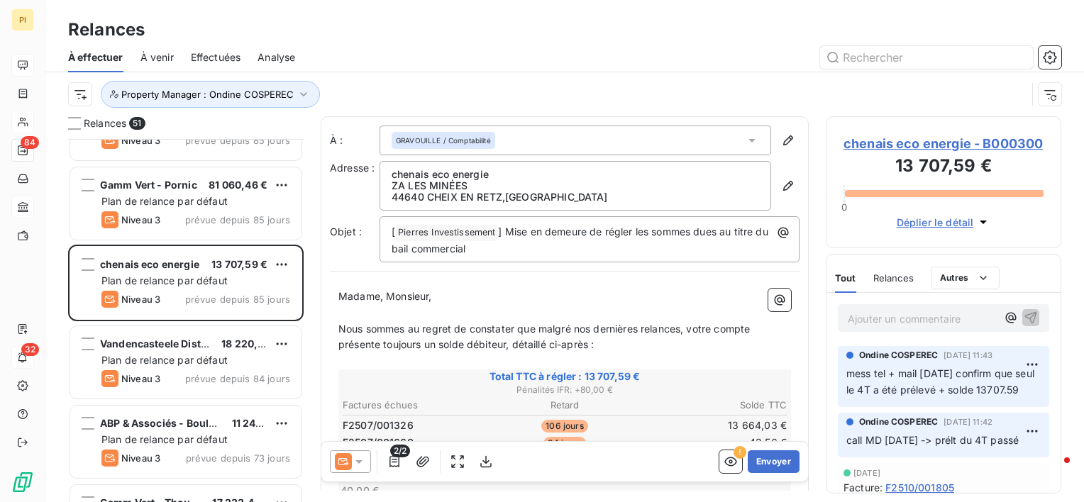
drag, startPoint x: 874, startPoint y: 312, endPoint x: 892, endPoint y: 316, distance: 18.1
click at [875, 313] on p "Ajouter un commentaire ﻿" at bounding box center [922, 319] width 149 height 18
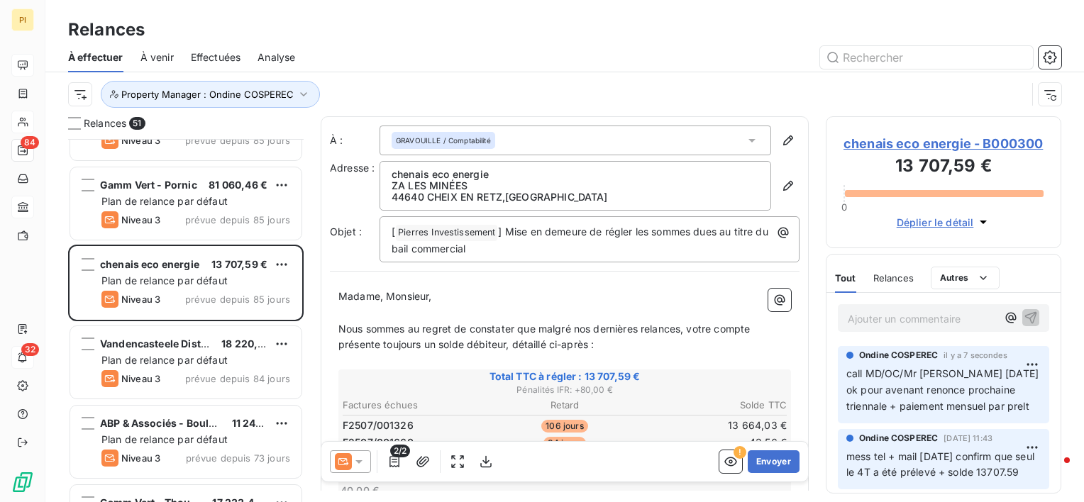
click at [847, 372] on span "call MD/OC/Mr [PERSON_NAME] [DATE] ok pour avenant renonce prochaine triennale …" at bounding box center [943, 390] width 195 height 45
click at [846, 373] on div "[PERSON_NAME] il y a 7 secondes call MD/OC/Mr [PERSON_NAME] [DATE] ok pour aven…" at bounding box center [943, 384] width 211 height 77
drag, startPoint x: 849, startPoint y: 375, endPoint x: 901, endPoint y: 408, distance: 62.2
click at [901, 408] on span "call MD/OC/Mr [PERSON_NAME] [DATE] ok pour avenant renonce prochaine triennale …" at bounding box center [943, 390] width 195 height 45
